Goal: Task Accomplishment & Management: Use online tool/utility

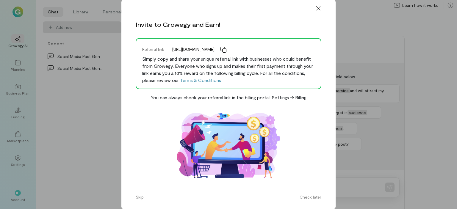
scroll to position [3, 0]
click at [137, 198] on button "Skip" at bounding box center [139, 197] width 15 height 10
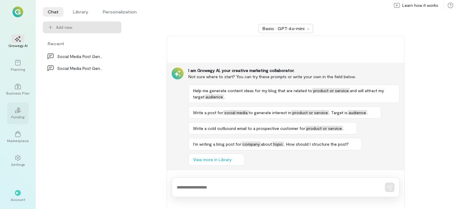
click at [18, 107] on div "02" at bounding box center [17, 110] width 13 height 9
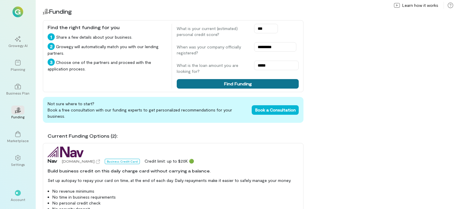
click at [275, 83] on button "Find Funding" at bounding box center [238, 84] width 122 height 10
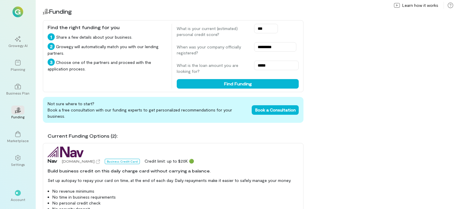
click at [339, 101] on div "02 Funding Find the right funding for you 1 Share a few details about your busi…" at bounding box center [246, 104] width 421 height 209
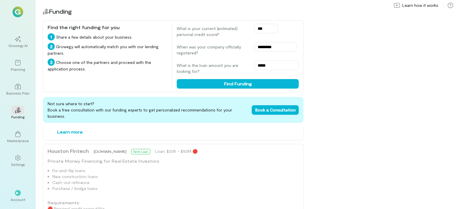
scroll to position [613, 0]
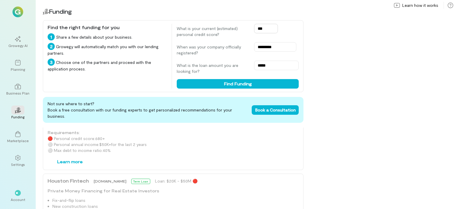
click at [269, 29] on input "***" at bounding box center [266, 29] width 24 height 10
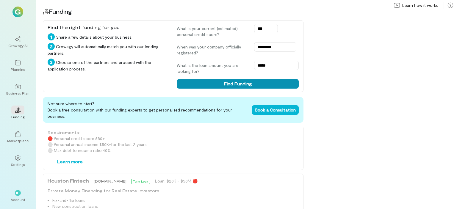
type input "***"
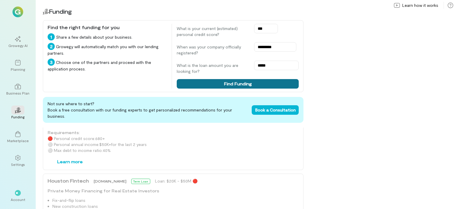
click at [270, 85] on button "Find Funding" at bounding box center [238, 84] width 122 height 10
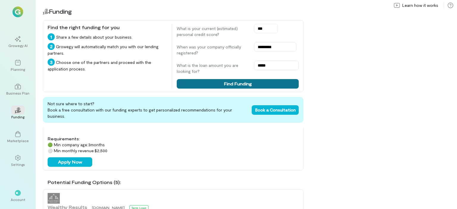
scroll to position [149, 0]
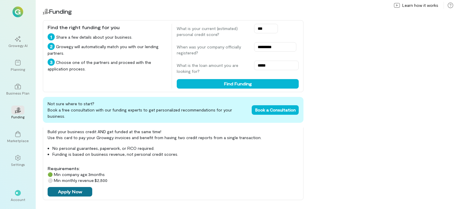
click at [56, 187] on button "Apply Now" at bounding box center [70, 192] width 45 height 10
